Goal: Task Accomplishment & Management: Complete application form

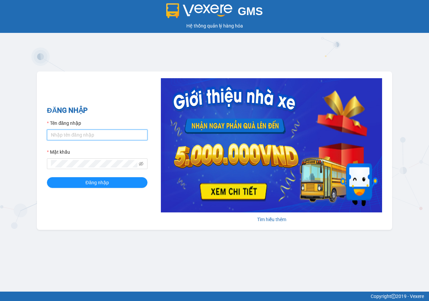
click at [60, 133] on input "Tên đăng nhập" at bounding box center [97, 134] width 101 height 11
type input "huyenbmt.phuchai"
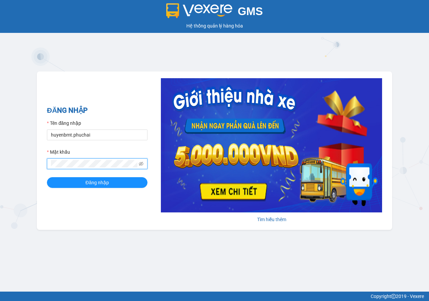
click at [47, 177] on button "Đăng nhập" at bounding box center [97, 182] width 101 height 11
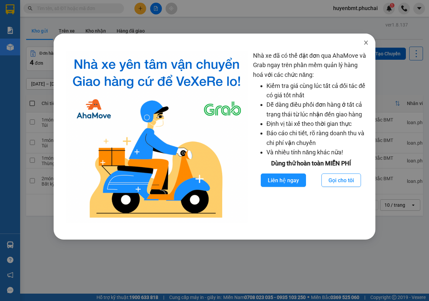
click at [365, 45] on icon "close" at bounding box center [366, 42] width 5 height 5
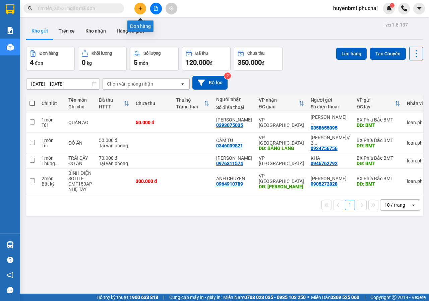
click at [142, 8] on icon "plus" at bounding box center [141, 8] width 4 height 0
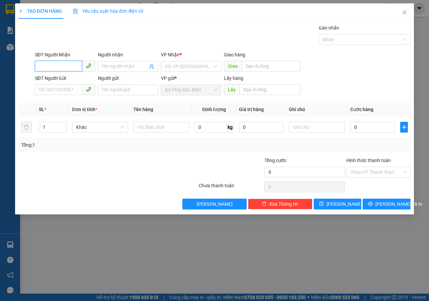
click at [63, 66] on input "SĐT Người Nhận" at bounding box center [58, 66] width 47 height 11
click at [54, 81] on div "0979567979 - Tuấn" at bounding box center [65, 79] width 52 height 7
type input "0979567979"
type input "Tuấn"
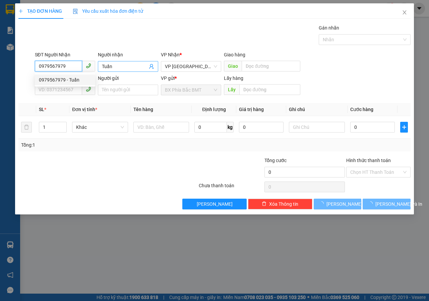
type input "100.000"
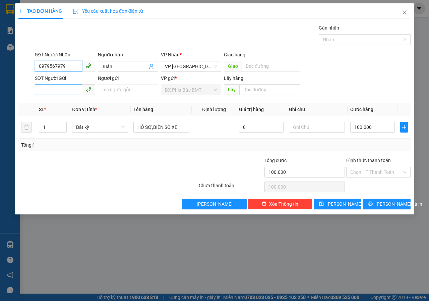
type input "0979567979"
click at [64, 92] on input "SĐT Người Gửi" at bounding box center [58, 89] width 47 height 11
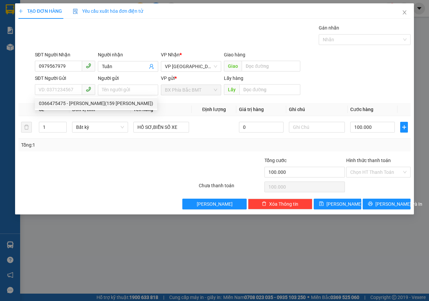
click at [89, 109] on div "0366475475 0366475475 - [PERSON_NAME](159 [PERSON_NAME])" at bounding box center [96, 103] width 122 height 13
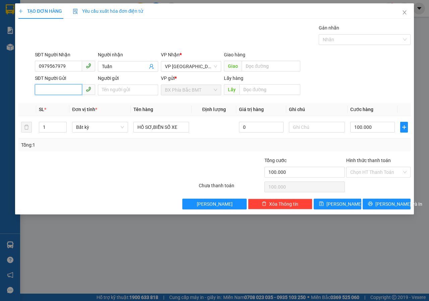
click at [77, 93] on input "SĐT Người Gửi" at bounding box center [58, 89] width 47 height 11
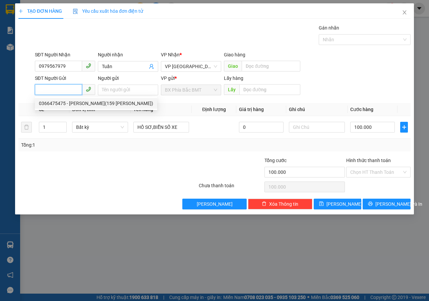
click at [64, 102] on div "0366475475 - [PERSON_NAME](159 [PERSON_NAME])" at bounding box center [96, 103] width 114 height 7
type input "0366475475"
type input "[PERSON_NAME](159 [PERSON_NAME])"
type input "BMT"
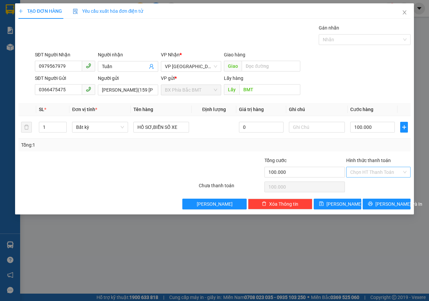
click at [361, 173] on input "Hình thức thanh toán" at bounding box center [377, 172] width 52 height 10
click at [364, 185] on div "Tại văn phòng" at bounding box center [379, 185] width 56 height 7
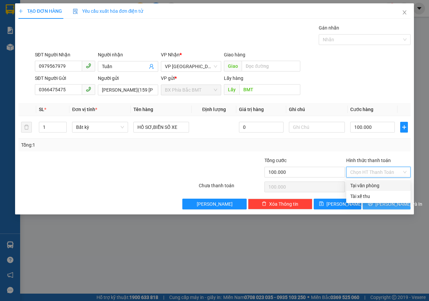
type input "0"
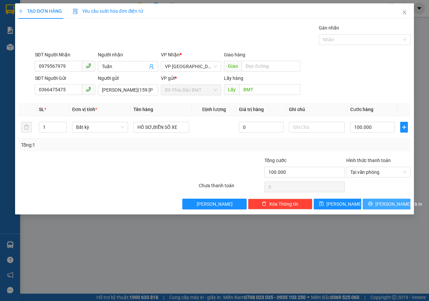
click at [385, 208] on button "[PERSON_NAME] và In" at bounding box center [387, 204] width 48 height 11
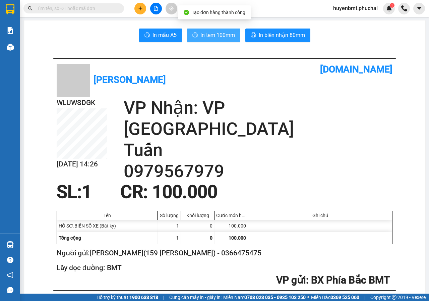
click at [205, 33] on span "In tem 100mm" at bounding box center [218, 35] width 35 height 8
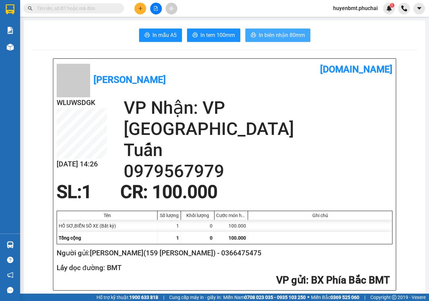
click at [275, 41] on button "In biên nhận 80mm" at bounding box center [278, 35] width 65 height 13
click at [139, 5] on button at bounding box center [141, 9] width 12 height 12
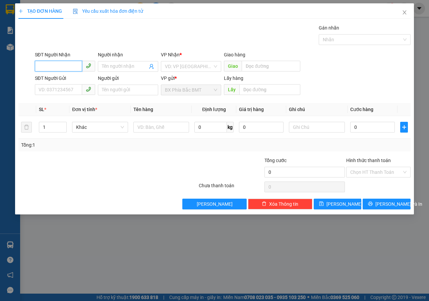
click at [51, 67] on input "SĐT Người Nhận" at bounding box center [58, 66] width 47 height 11
click at [60, 83] on div "0907161356 - ĐẠI [PERSON_NAME]" at bounding box center [76, 79] width 75 height 7
type input "0907161356"
type input "ĐẠI [PERSON_NAME]"
type input "140.000"
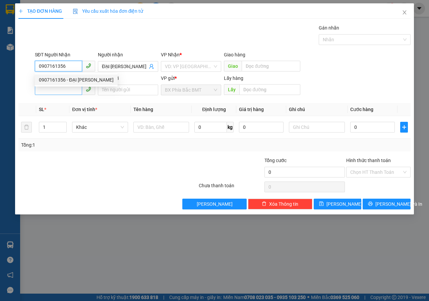
type input "140.000"
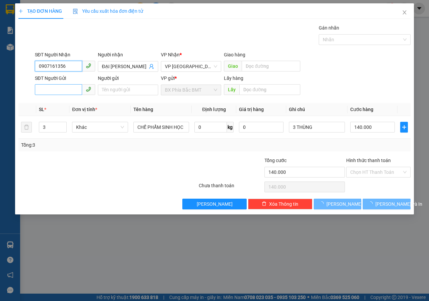
type input "0907161356"
click at [54, 89] on input "SĐT Người Gửi" at bounding box center [58, 89] width 47 height 11
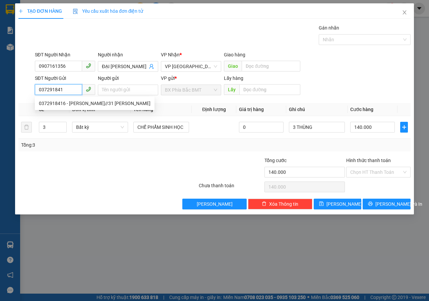
type input "0372918416"
click at [93, 104] on div "0372918416 - [PERSON_NAME]//31 [PERSON_NAME]" at bounding box center [95, 103] width 112 height 7
type input "[PERSON_NAME]//31 [PERSON_NAME]"
type input "bmt"
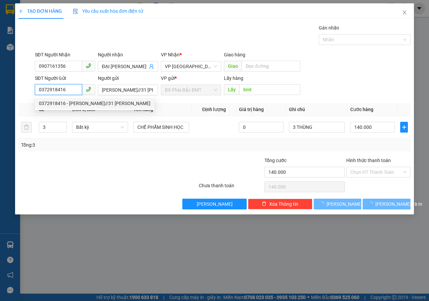
type input "300.000"
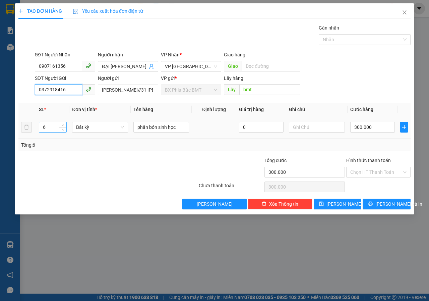
type input "0372918416"
click at [48, 126] on input "6" at bounding box center [53, 127] width 28 height 10
type input "1"
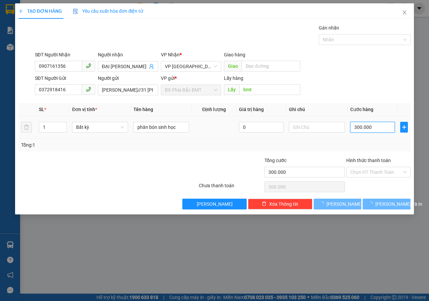
click at [381, 126] on input "300.000" at bounding box center [373, 127] width 45 height 11
type input "0"
type input "5"
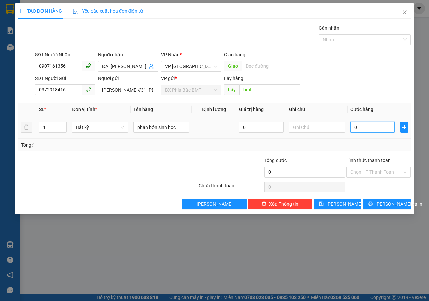
type input "5"
type input "05"
type input "50"
drag, startPoint x: 381, startPoint y: 126, endPoint x: 336, endPoint y: 143, distance: 47.7
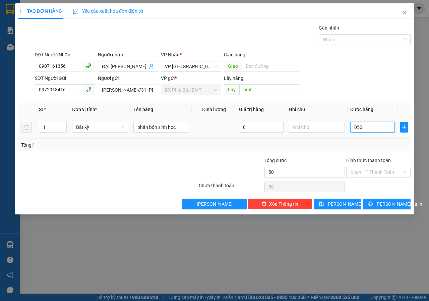
click at [336, 143] on div "SL * Đơn vị tính * Tên hàng Định lượng Giá trị hàng Ghi chú Cước hàng 1 Bất kỳ …" at bounding box center [214, 127] width 393 height 48
type input "58"
type input "580"
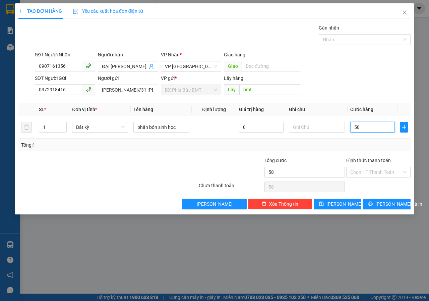
type input "580"
type input "5.800"
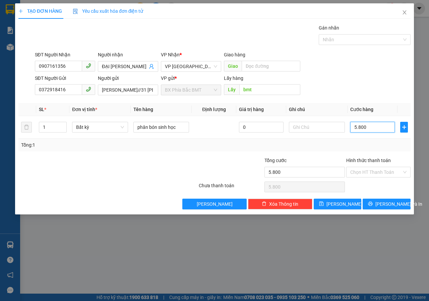
type input "580"
type input "58"
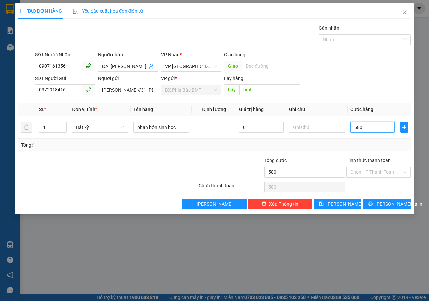
type input "58"
type input "5"
type input "50"
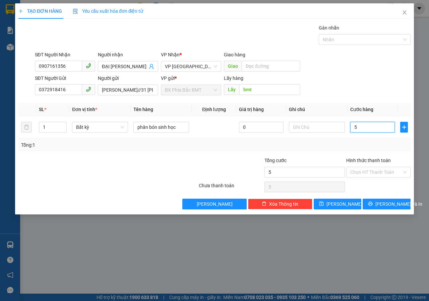
type input "50"
type input "500"
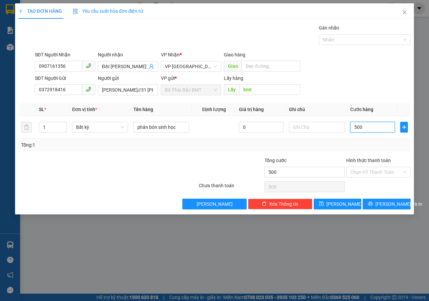
type input "5.000"
type input "50.000"
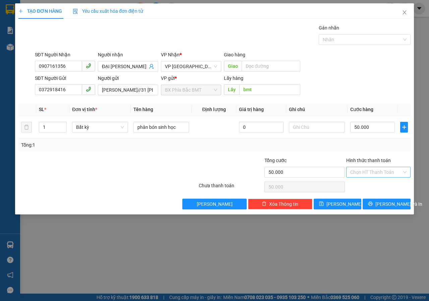
click at [378, 172] on input "Hình thức thanh toán" at bounding box center [377, 172] width 52 height 10
click at [370, 187] on div "Tại văn phòng" at bounding box center [379, 185] width 56 height 7
click at [374, 201] on button "[PERSON_NAME] và In" at bounding box center [387, 204] width 48 height 11
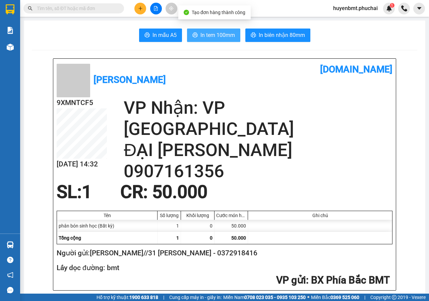
click at [210, 34] on span "In tem 100mm" at bounding box center [218, 35] width 35 height 8
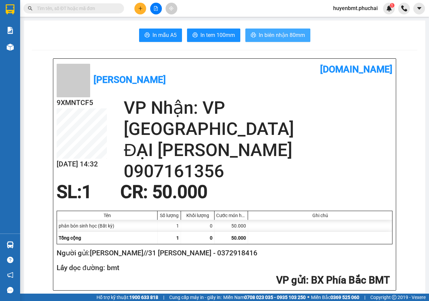
click at [285, 39] on span "In biên nhận 80mm" at bounding box center [282, 35] width 46 height 8
click at [144, 6] on button at bounding box center [141, 9] width 12 height 12
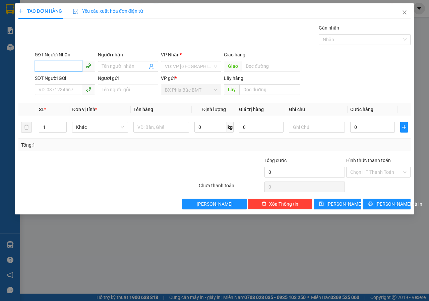
click at [70, 64] on input "SĐT Người Nhận" at bounding box center [58, 66] width 47 height 11
type input "0981206479"
click at [74, 83] on div "0981206479 - HIỀN TRÂN" at bounding box center [66, 79] width 54 height 7
type input "HIỀN TRÂN"
type input "CẦU KRONG NÔ"
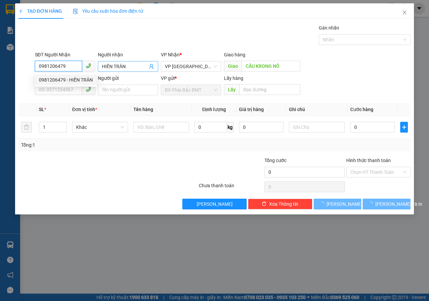
type input "150.000"
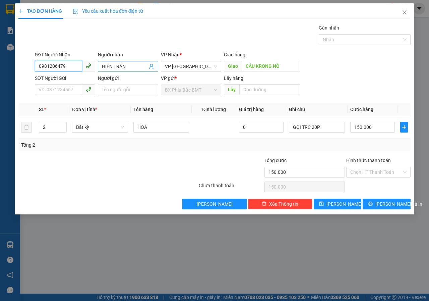
type input "0981206479"
click at [142, 63] on input "HIỀN TRÂN" at bounding box center [125, 66] width 46 height 7
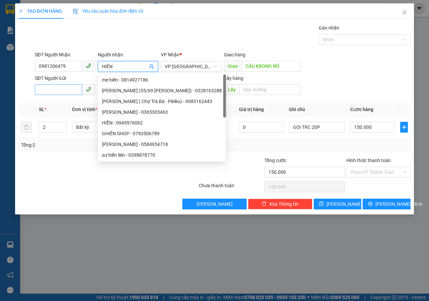
type input "HIỀN"
click at [44, 93] on input "SĐT Người Gửi" at bounding box center [58, 89] width 47 height 11
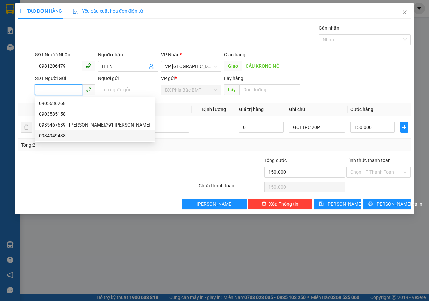
click at [52, 136] on div "0934949438" at bounding box center [95, 135] width 112 height 7
type input "0934949438"
type input "bmt"
type input "80.000"
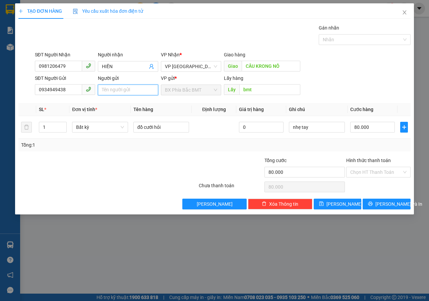
click at [112, 90] on input "Người gửi" at bounding box center [128, 90] width 60 height 11
type input "DŨNG THUỶ(05 [PERSON_NAME])"
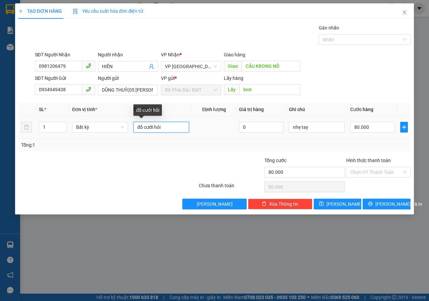
click at [165, 129] on input "đồ cưới hỏi" at bounding box center [162, 127] width 56 height 11
type input "đ"
type input "BÁNH CƯỚI"
click at [377, 128] on input "80.000" at bounding box center [373, 127] width 45 height 11
type input "5"
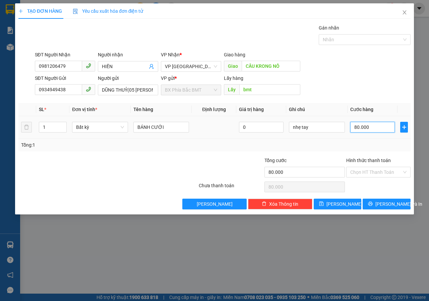
type input "5"
type input "50"
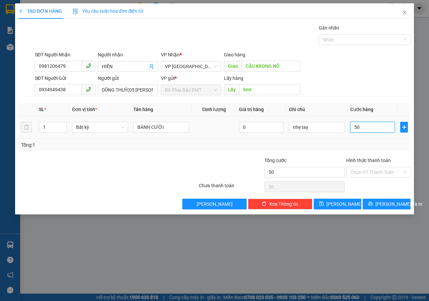
type input "500"
type input "5.000"
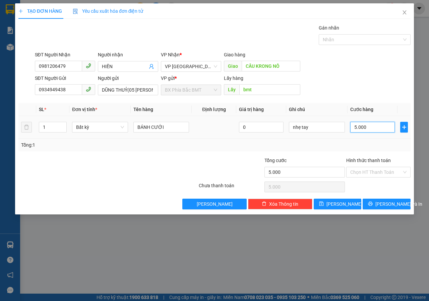
type input "50.000"
click at [385, 205] on span "[PERSON_NAME] và In" at bounding box center [399, 203] width 47 height 7
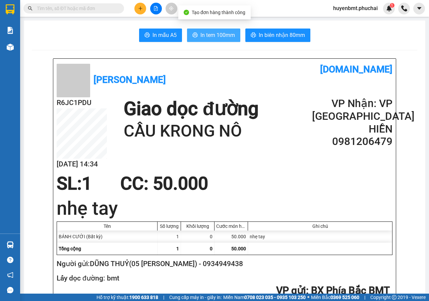
click at [217, 34] on span "In tem 100mm" at bounding box center [218, 35] width 35 height 8
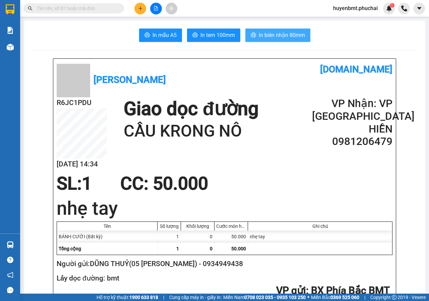
click at [269, 33] on span "In biên nhận 80mm" at bounding box center [282, 35] width 46 height 8
click at [142, 8] on icon "plus" at bounding box center [140, 8] width 5 height 5
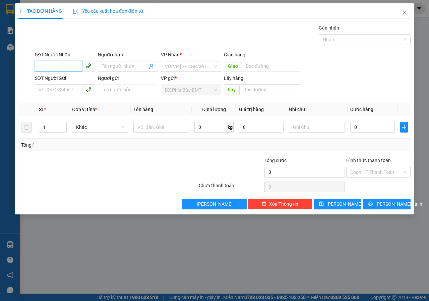
click at [71, 66] on input "SĐT Người Nhận" at bounding box center [58, 66] width 47 height 11
click at [61, 93] on div "0913934567 - KHANG" at bounding box center [72, 90] width 66 height 7
type input "0913934567"
type input "KHANG"
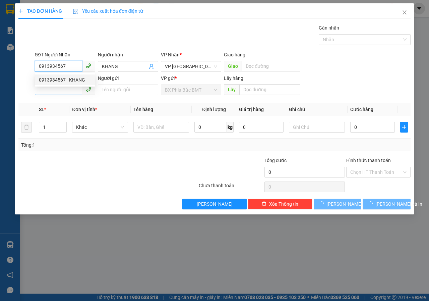
type input "50.000"
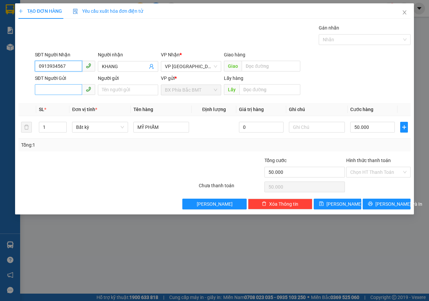
type input "0913934567"
click at [50, 92] on input "SĐT Người Gửi" at bounding box center [58, 89] width 47 height 11
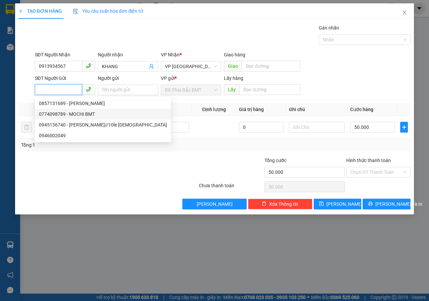
click at [61, 113] on div "0774098789 - MOCHI BMT" at bounding box center [103, 113] width 128 height 7
type input "0774098789"
type input "MOCHI BMT"
type input "BMT"
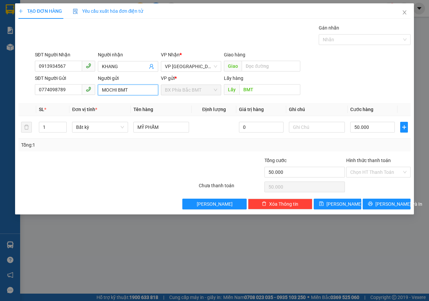
drag, startPoint x: 137, startPoint y: 90, endPoint x: 191, endPoint y: 90, distance: 54.0
click at [137, 90] on input "MOCHI BMT" at bounding box center [128, 90] width 60 height 11
type input "MOCHI BMT(10 [PERSON_NAME])"
click at [396, 203] on span "[PERSON_NAME] và In" at bounding box center [399, 203] width 47 height 7
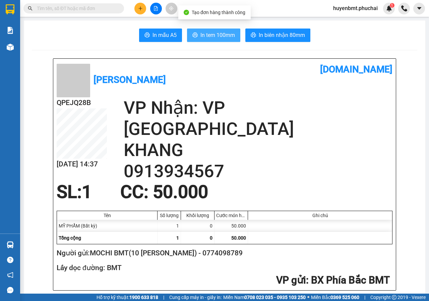
click at [215, 35] on span "In tem 100mm" at bounding box center [218, 35] width 35 height 8
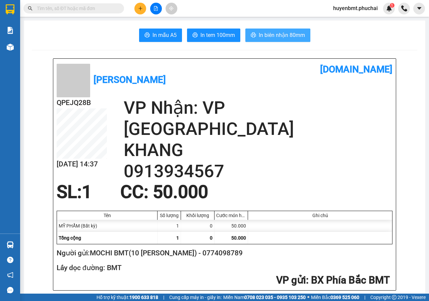
click at [287, 34] on span "In biên nhận 80mm" at bounding box center [282, 35] width 46 height 8
